Goal: Information Seeking & Learning: Learn about a topic

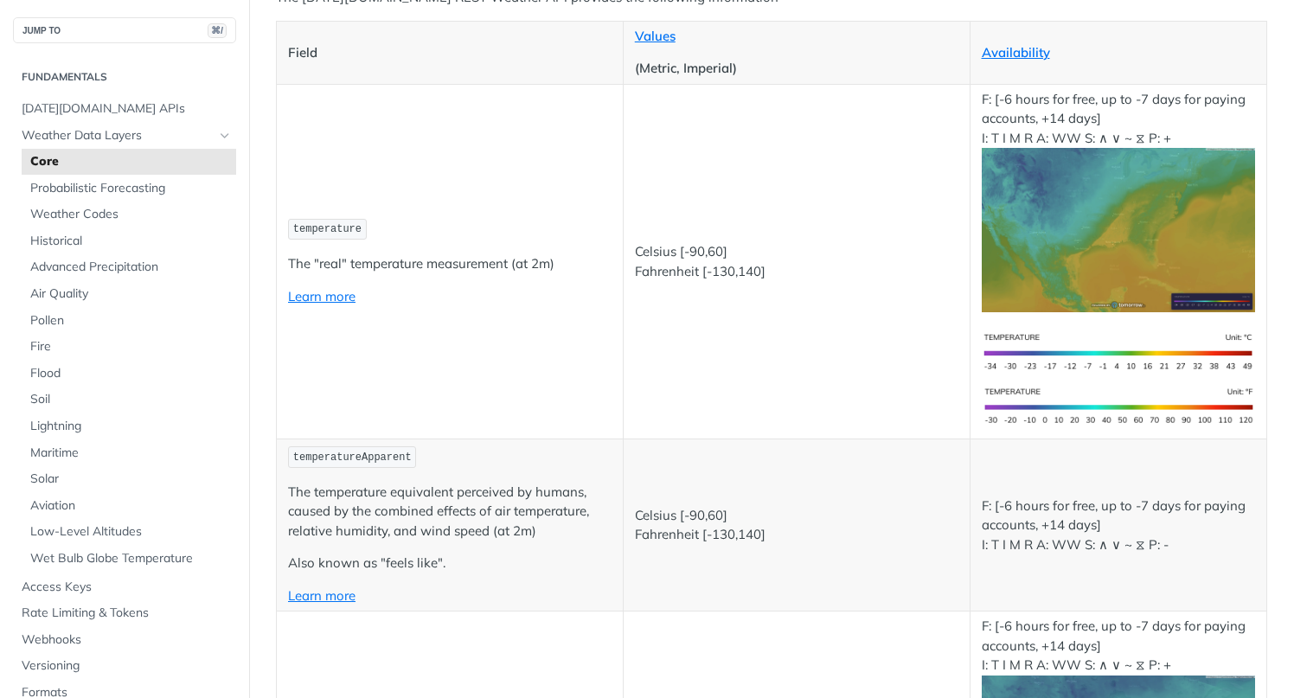
scroll to position [288, 0]
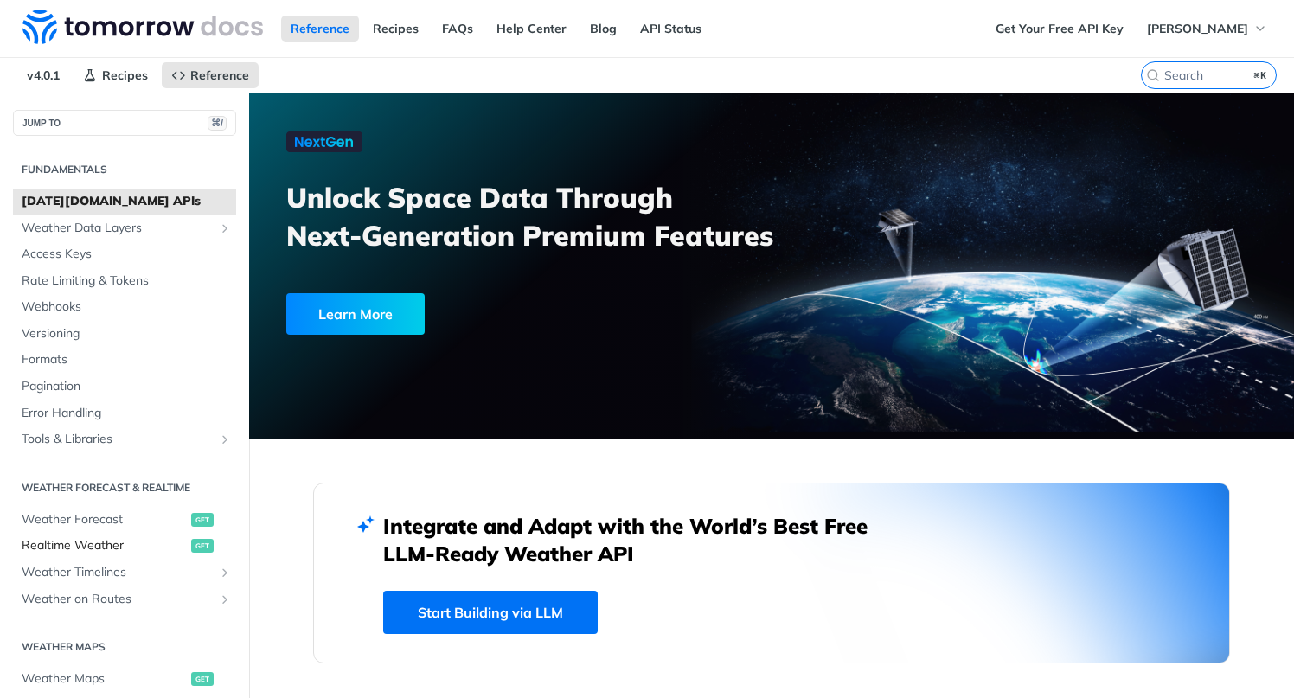
click at [104, 548] on span "Realtime Weather" at bounding box center [104, 545] width 165 height 17
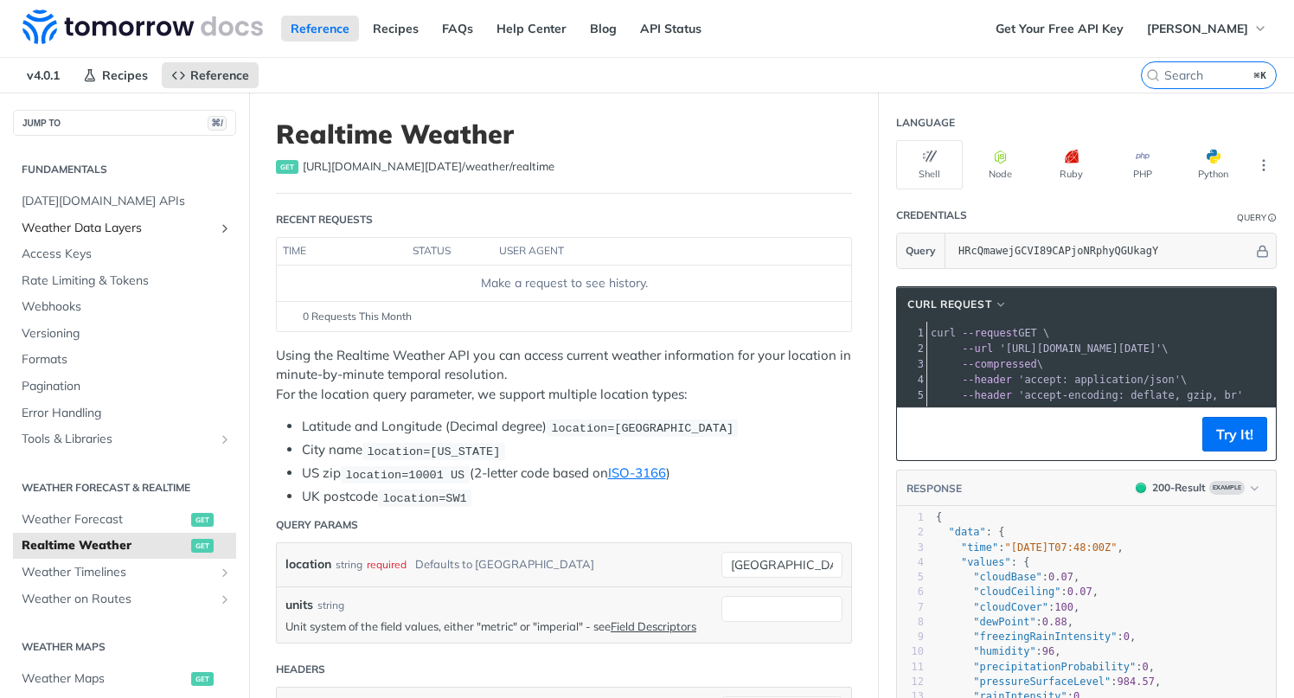
click at [101, 226] on span "Weather Data Layers" at bounding box center [118, 228] width 192 height 17
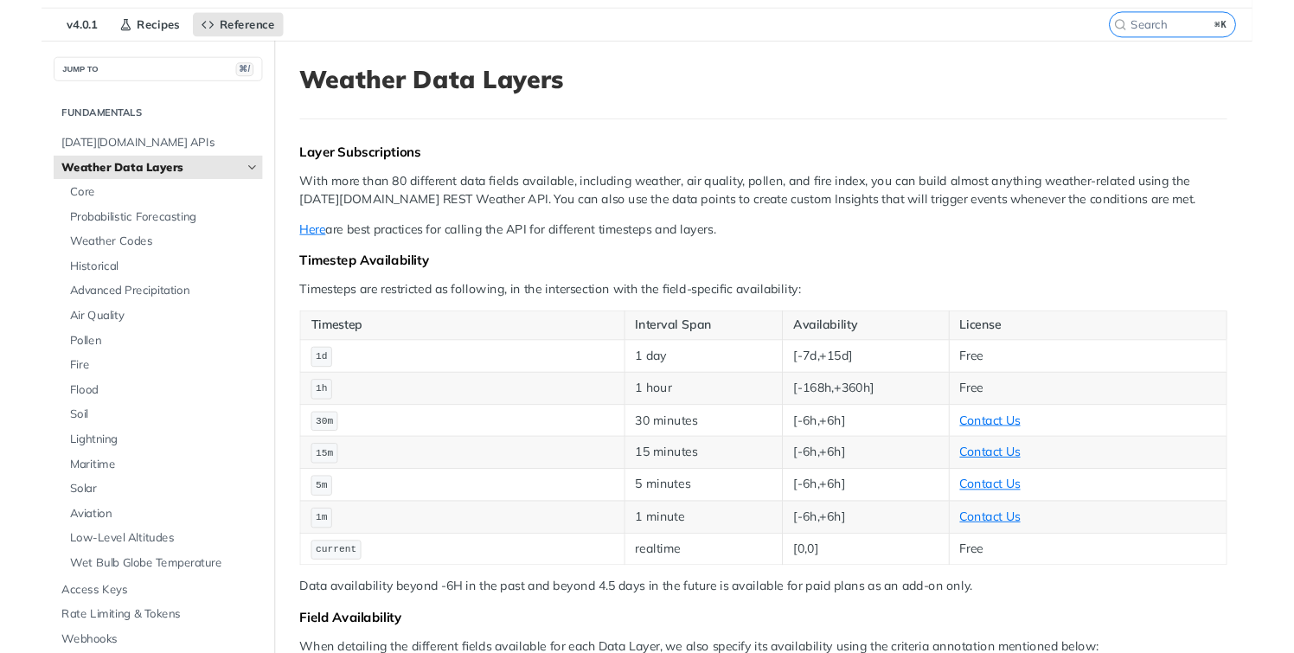
scroll to position [57, 0]
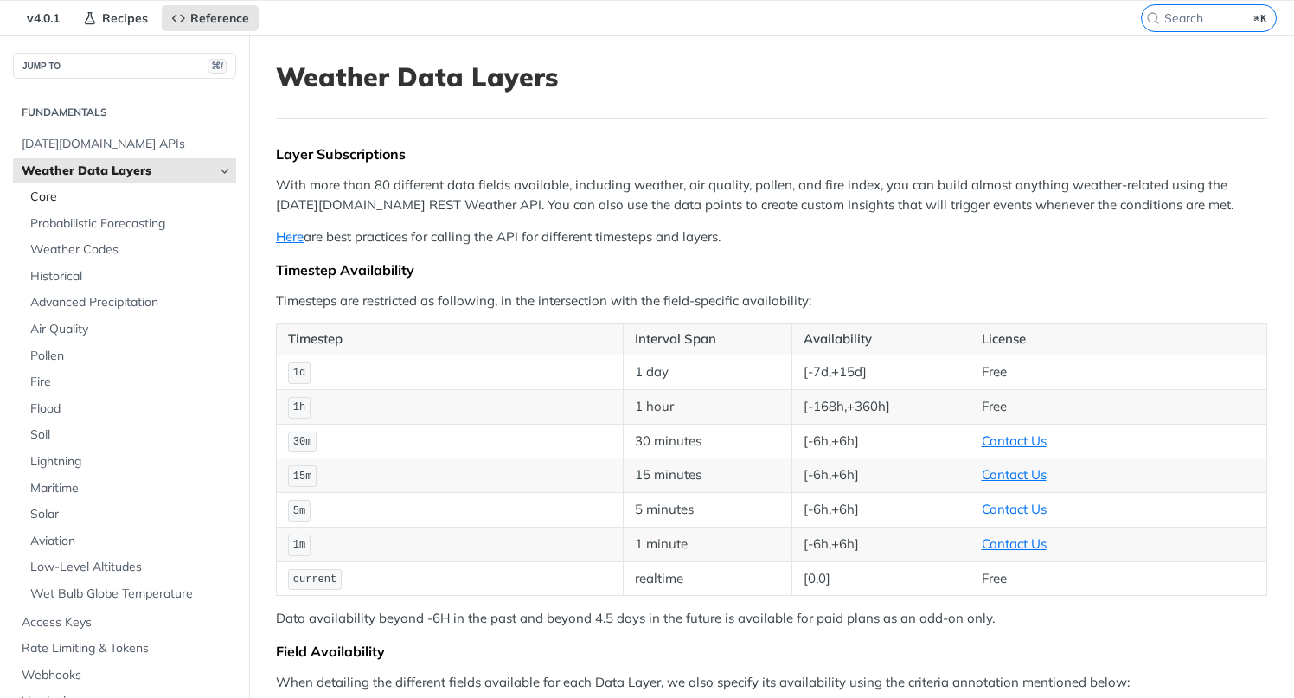
click at [133, 201] on span "Core" at bounding box center [131, 197] width 202 height 17
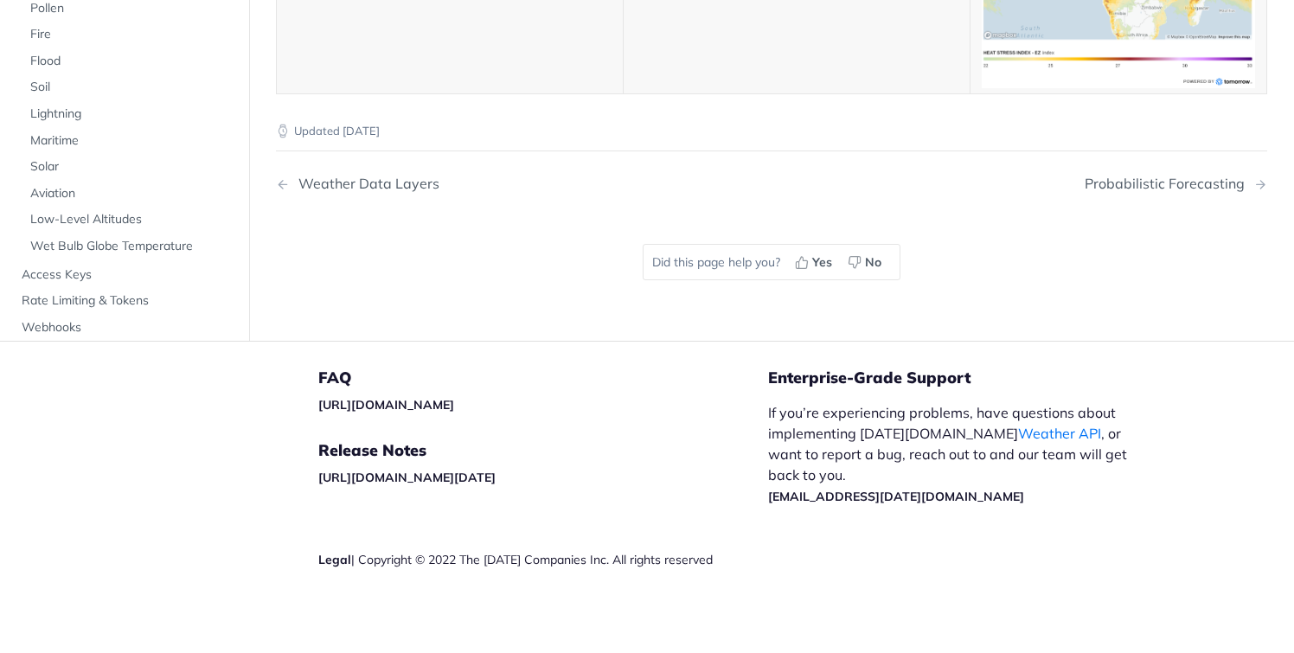
scroll to position [8100, 0]
click at [91, 123] on span "Lightning" at bounding box center [131, 114] width 202 height 17
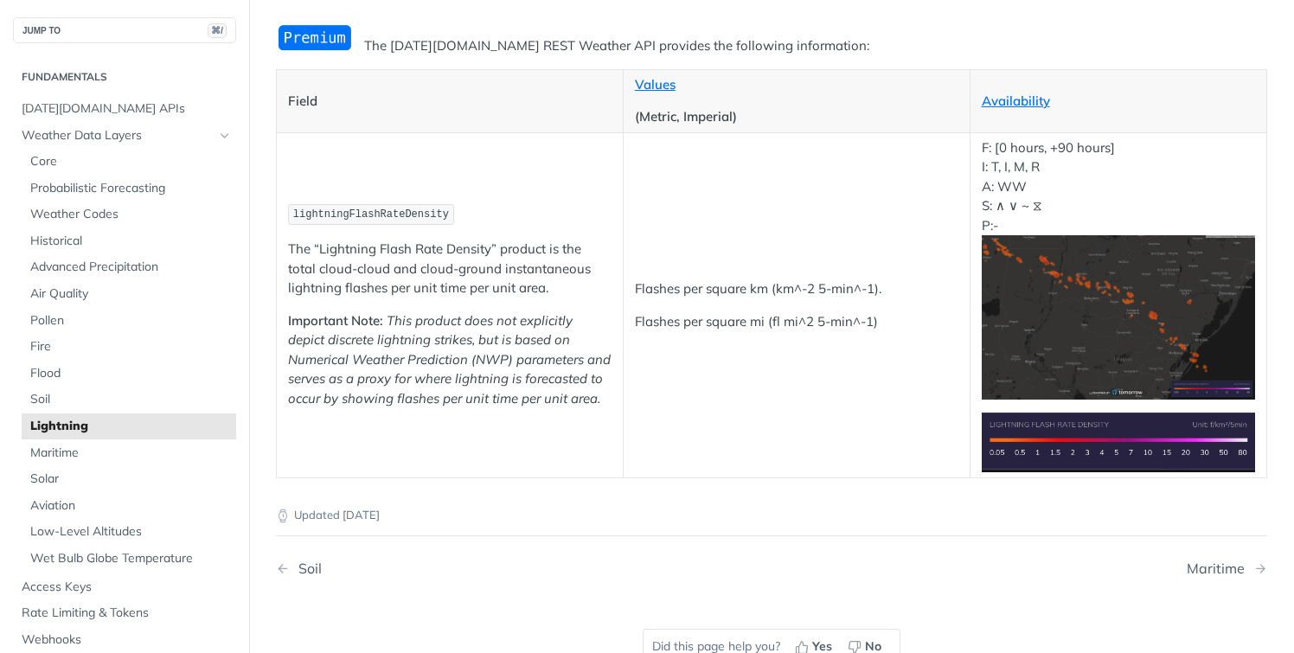
scroll to position [180, 0]
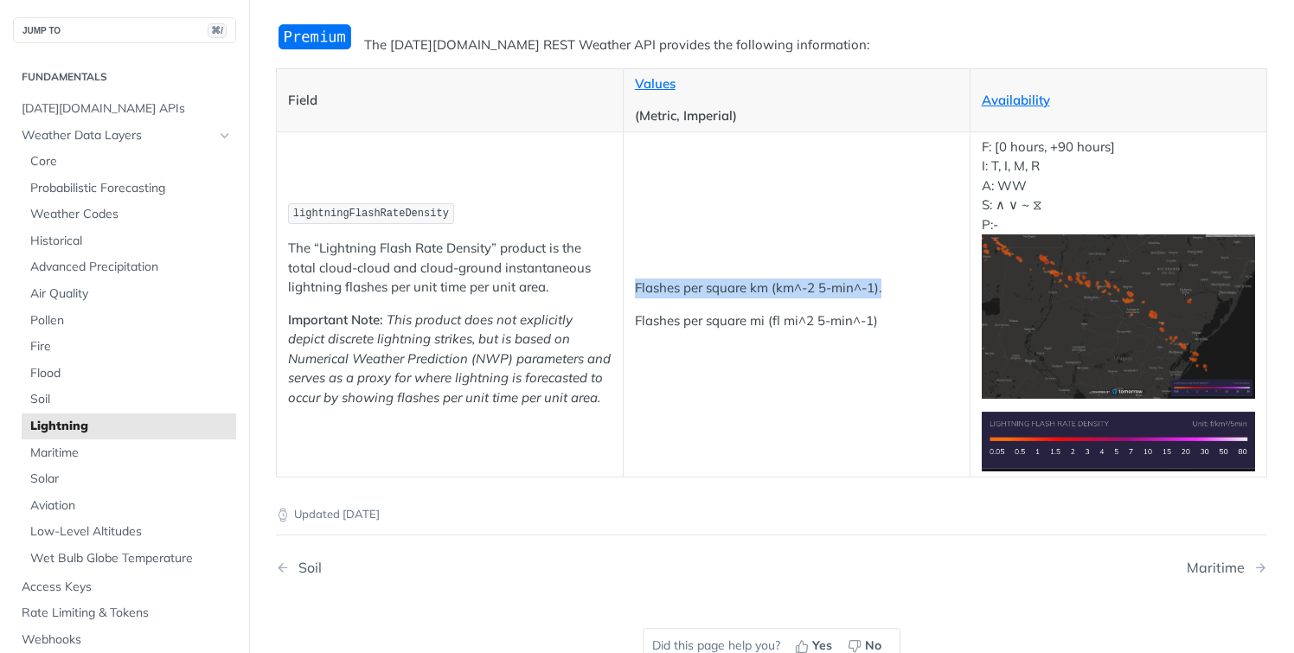
drag, startPoint x: 636, startPoint y: 292, endPoint x: 891, endPoint y: 286, distance: 255.3
click at [891, 286] on p "Flashes per square km (km^-2 5-min^-1)." at bounding box center [797, 289] width 324 height 20
click at [899, 331] on td "Flashes per square km (km^-2 5-min^-1). Flashes per square mi (fl mi^2 5-min^-1)" at bounding box center [796, 304] width 347 height 345
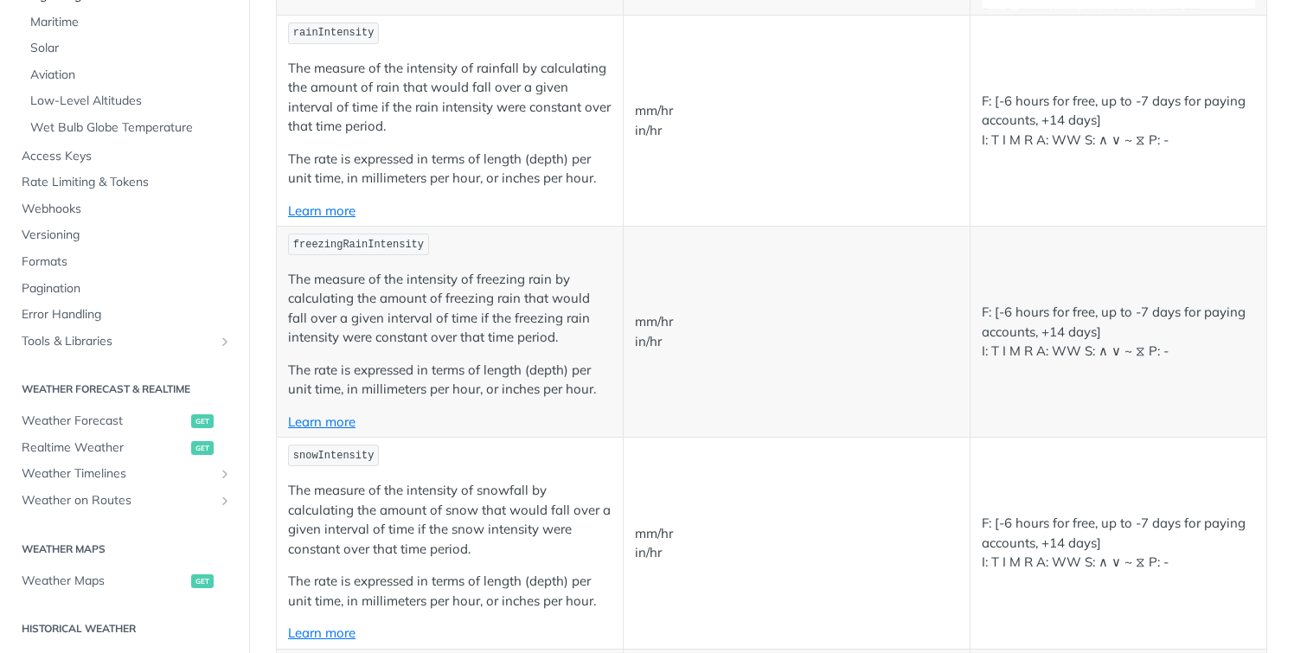
scroll to position [568, 0]
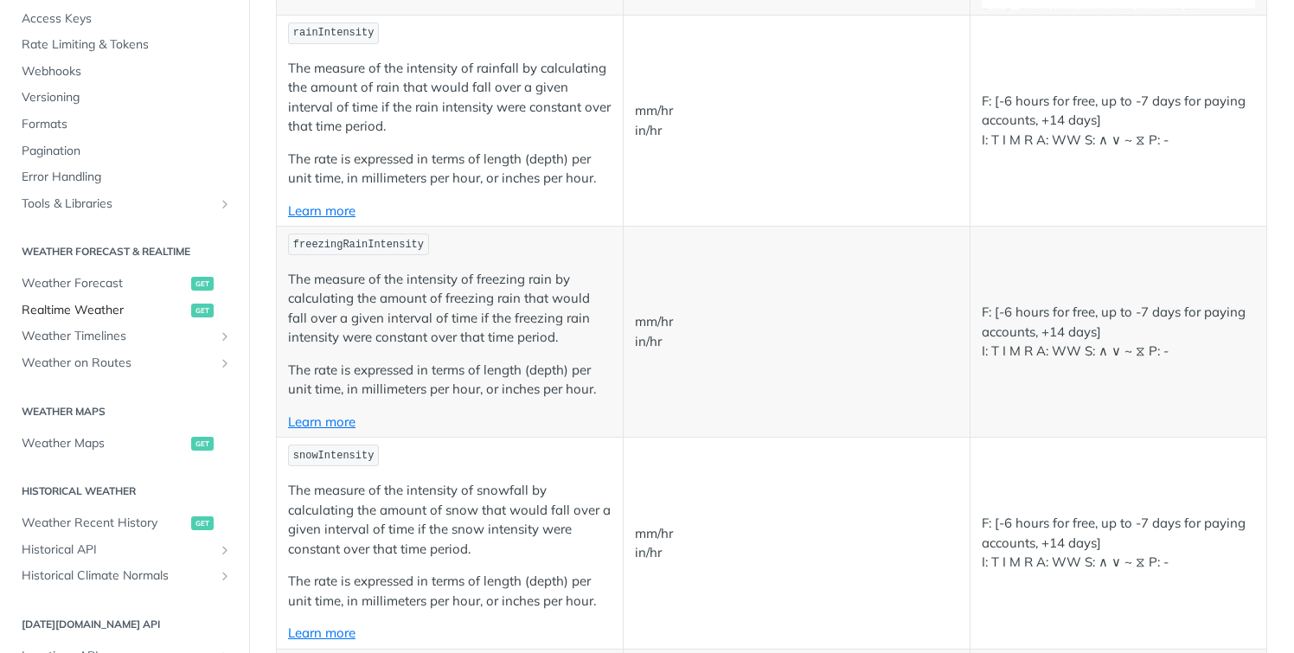
click at [124, 311] on span "Realtime Weather" at bounding box center [104, 310] width 165 height 17
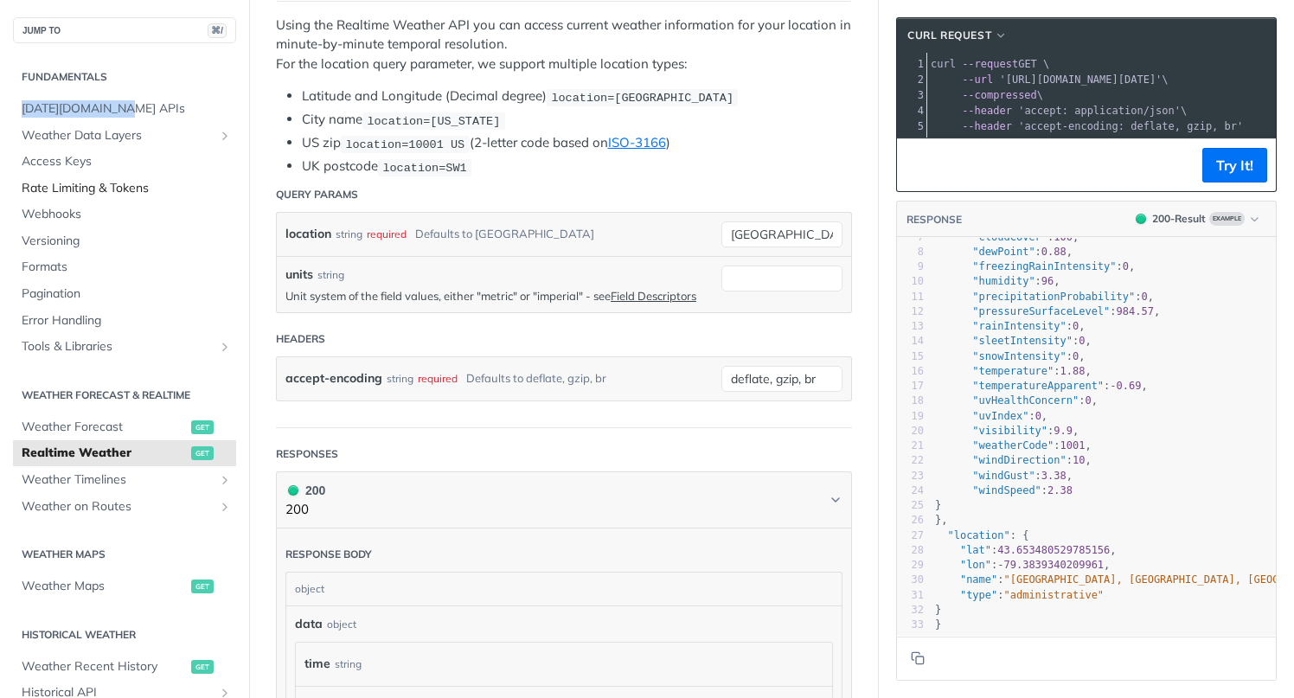
scroll to position [100, 0]
